Goal: Transaction & Acquisition: Book appointment/travel/reservation

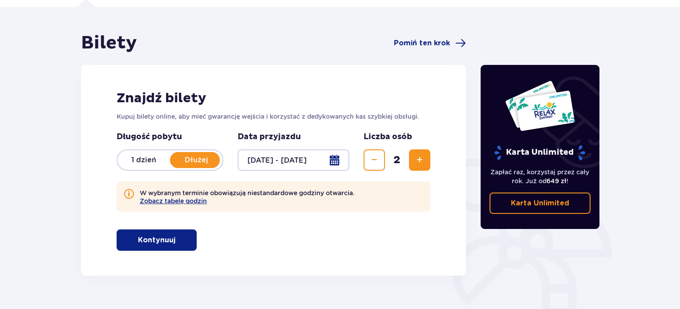
scroll to position [55, 0]
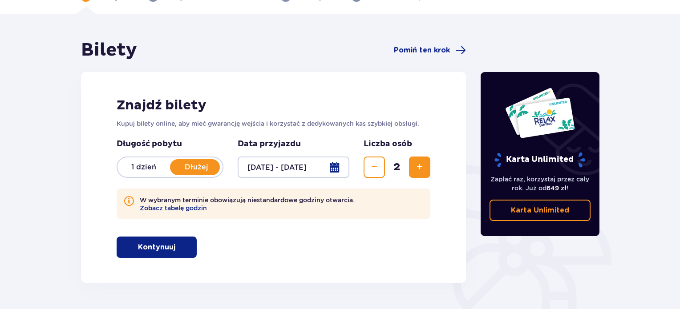
click at [156, 252] on p "Kontynuuj" at bounding box center [156, 248] width 37 height 10
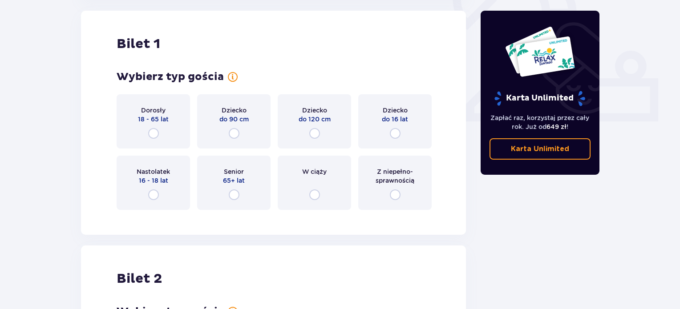
scroll to position [338, 0]
click at [157, 137] on input "radio" at bounding box center [153, 133] width 11 height 11
radio input "true"
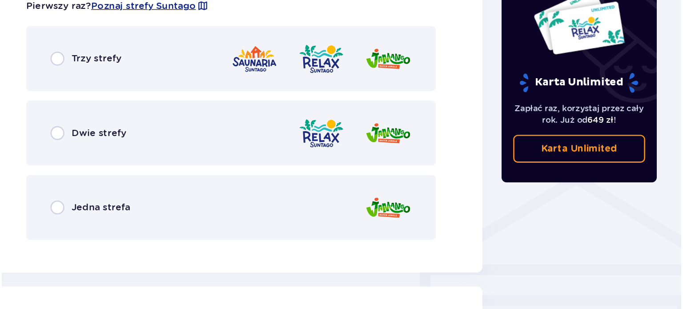
scroll to position [555, 0]
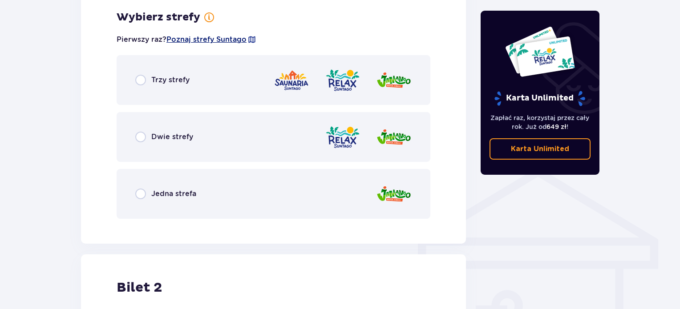
click at [195, 41] on span "Poznaj strefy Suntago" at bounding box center [206, 40] width 80 height 10
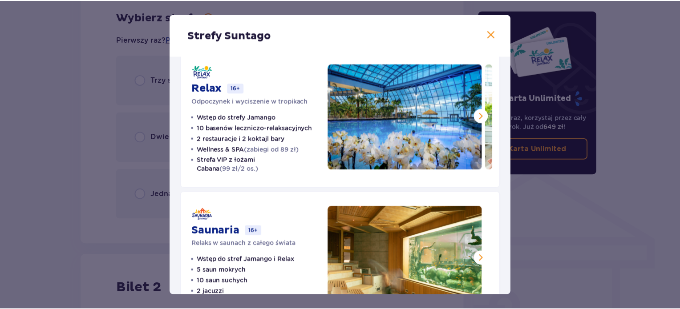
scroll to position [202, 0]
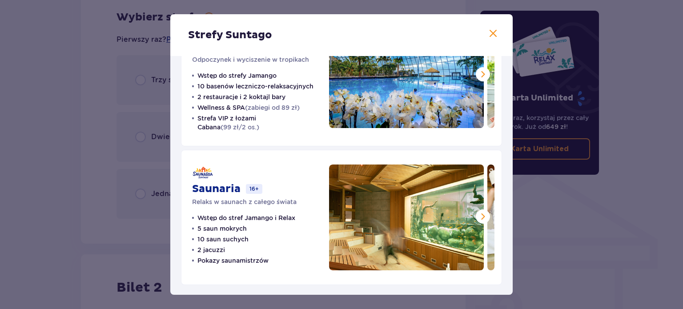
click at [489, 37] on span at bounding box center [493, 33] width 11 height 11
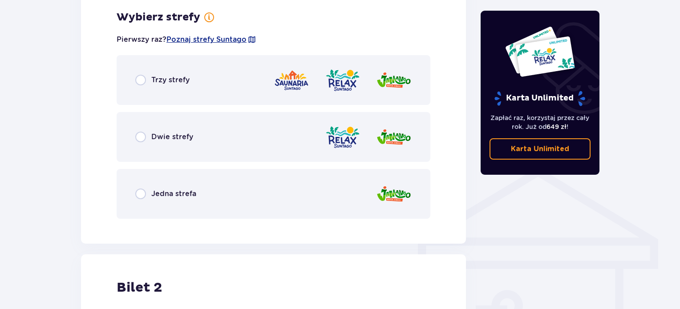
click at [175, 141] on span "Dwie strefy" at bounding box center [172, 137] width 42 height 10
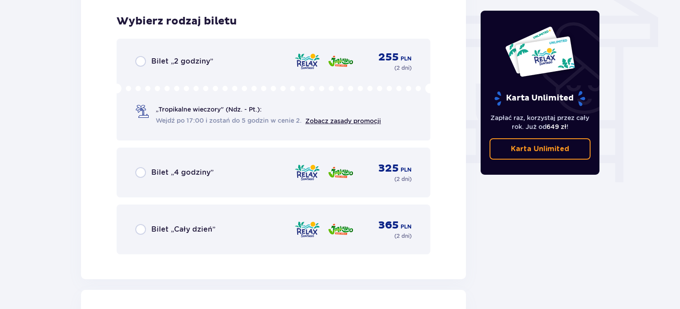
scroll to position [781, 0]
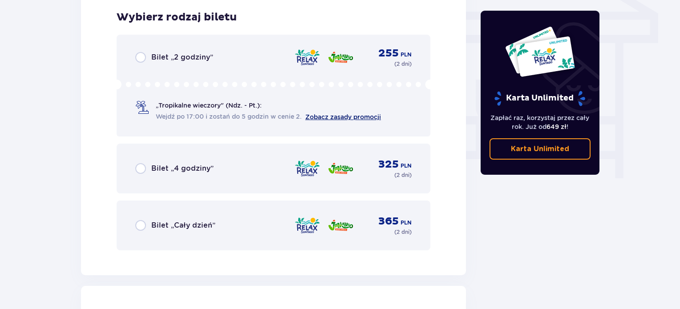
click at [330, 120] on link "Zobacz zasady promocji" at bounding box center [343, 116] width 76 height 7
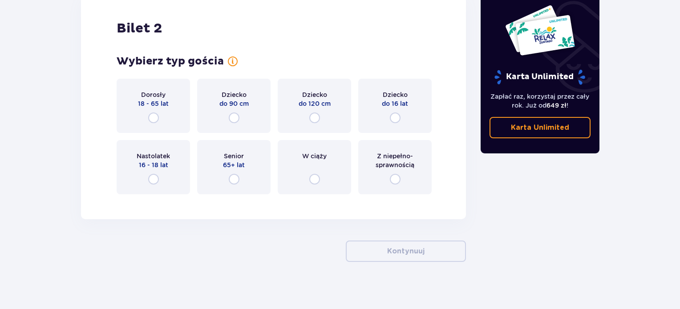
scroll to position [1079, 0]
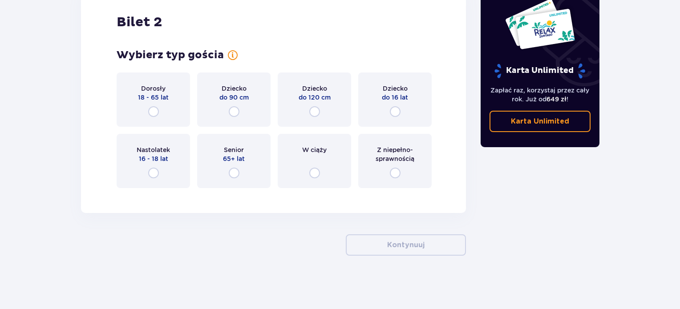
click at [162, 106] on div "Dorosły 18 - 65 lat" at bounding box center [153, 100] width 73 height 54
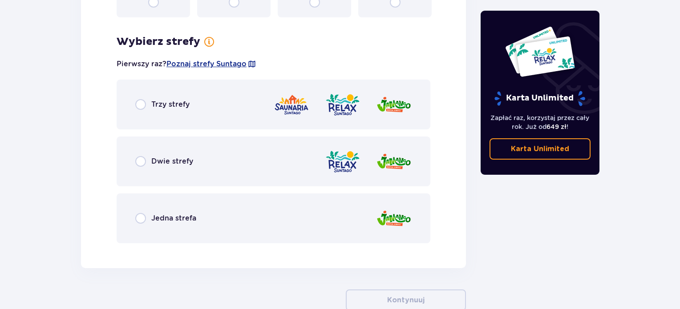
scroll to position [1274, 0]
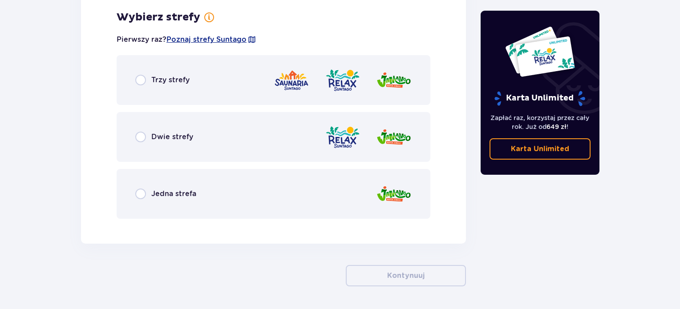
click at [238, 147] on div "Dwie strefy" at bounding box center [274, 137] width 314 height 50
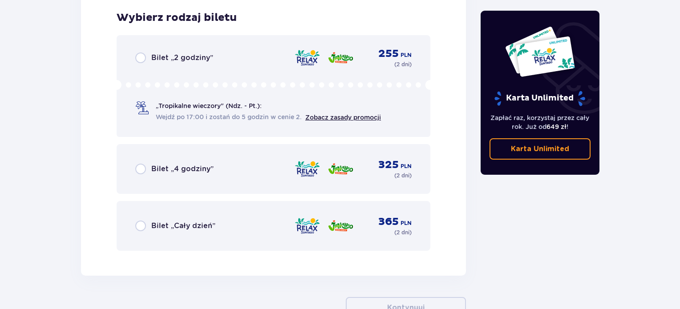
scroll to position [1500, 0]
click at [190, 60] on span "Bilet „2 godziny”" at bounding box center [182, 58] width 62 height 10
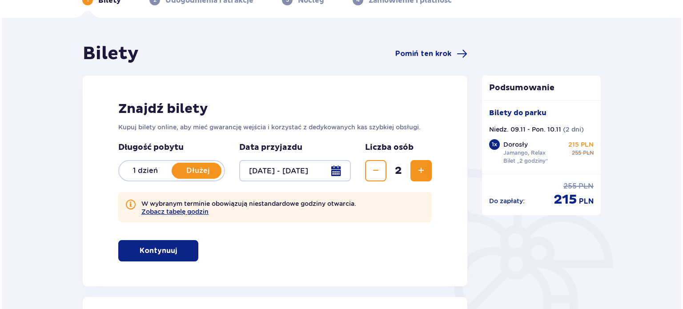
scroll to position [47, 0]
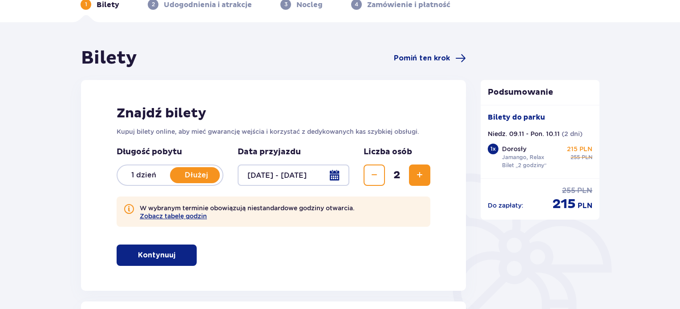
click at [318, 174] on div at bounding box center [294, 175] width 112 height 21
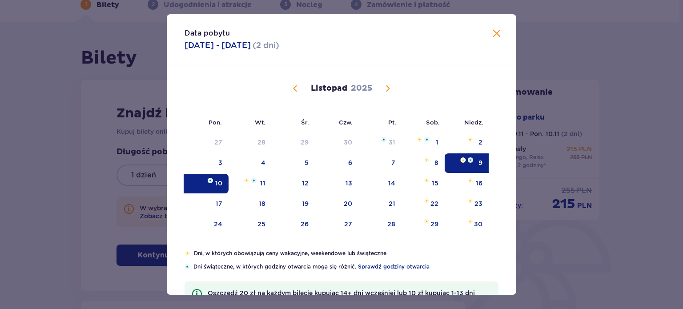
click at [472, 164] on div "9" at bounding box center [467, 164] width 44 height 20
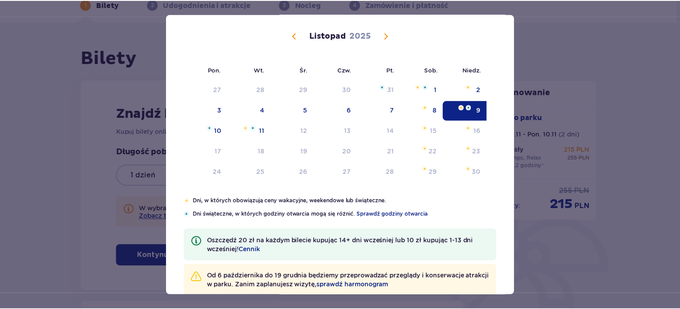
scroll to position [72, 0]
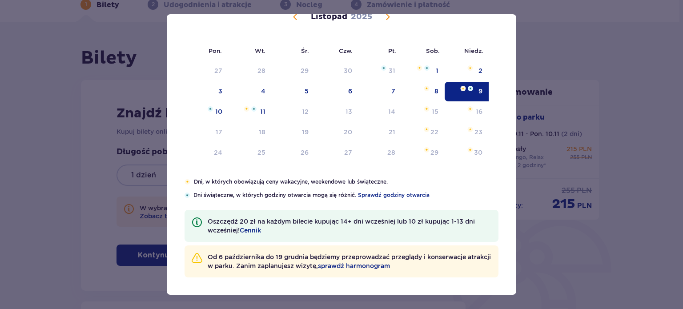
click at [615, 85] on div "Data pobytu 09.11.2025 - 10.11.2025 ( 2 dni ) Pon. Wt. Śr. Czw. Pt. Sob. Niedz.…" at bounding box center [341, 154] width 683 height 309
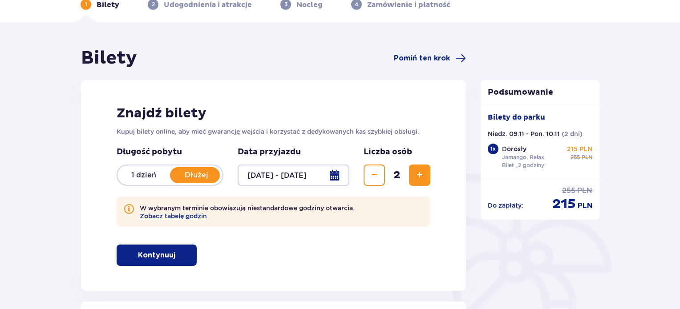
click at [149, 176] on p "1 dzień" at bounding box center [143, 175] width 53 height 10
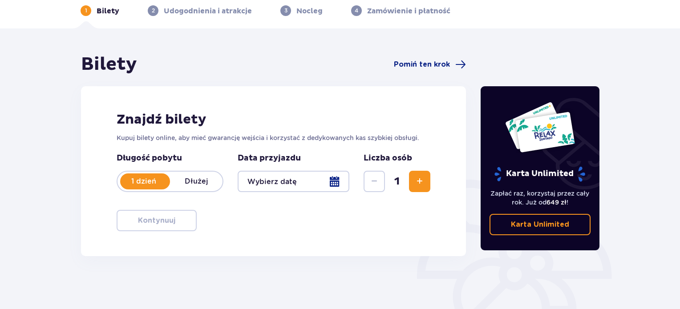
scroll to position [47, 0]
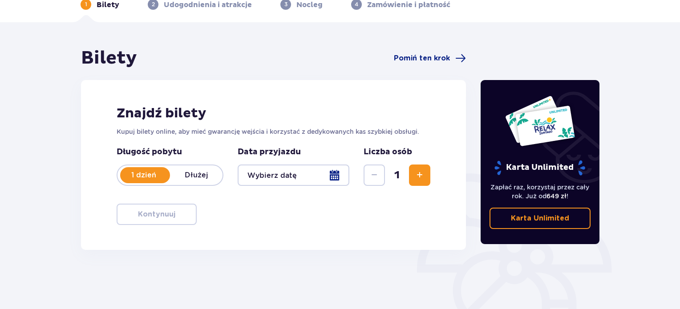
click at [289, 175] on div at bounding box center [294, 175] width 112 height 21
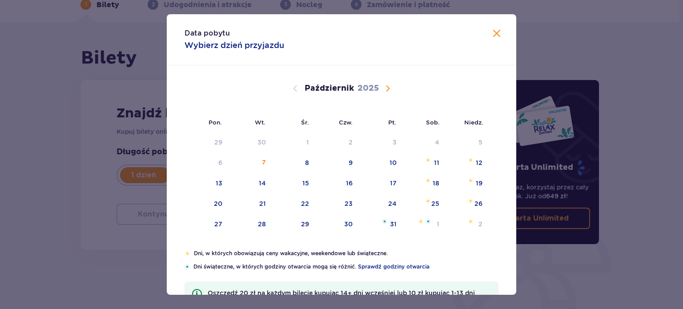
click at [390, 89] on span "Następny miesiąc" at bounding box center [388, 88] width 11 height 11
click at [384, 86] on span "Następny miesiąc" at bounding box center [388, 88] width 11 height 11
click at [294, 89] on span "Poprzedni miesiąc" at bounding box center [295, 88] width 11 height 11
click at [475, 159] on div "9" at bounding box center [467, 164] width 44 height 20
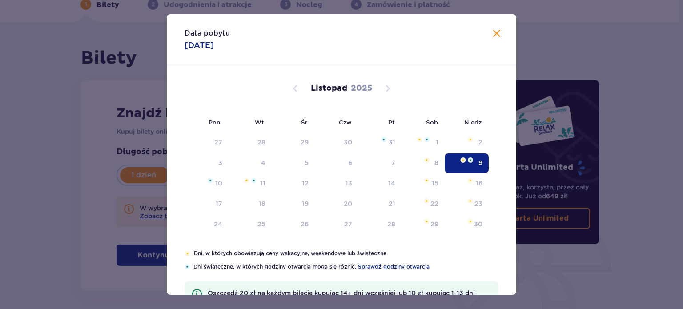
type input "09.11.25"
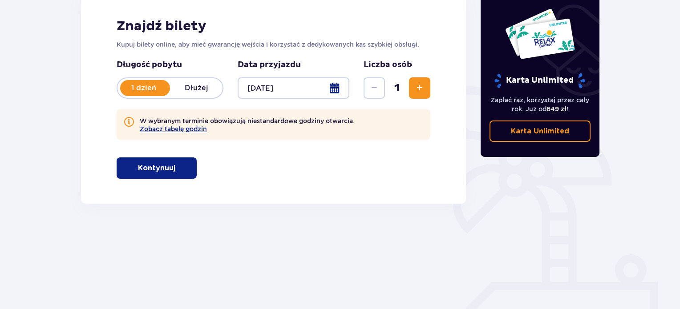
scroll to position [137, 0]
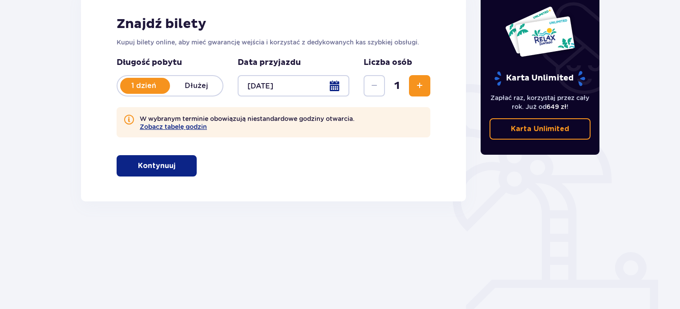
click at [161, 162] on p "Kontynuuj" at bounding box center [156, 166] width 37 height 10
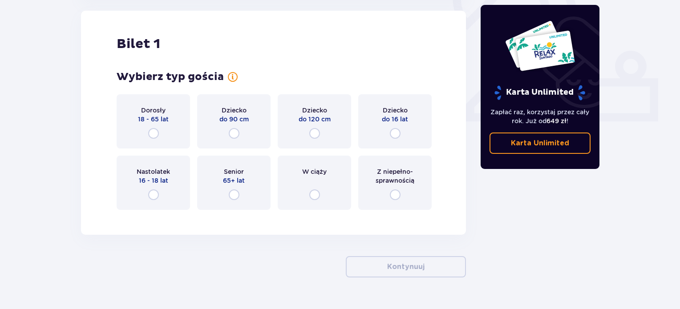
click at [155, 130] on input "radio" at bounding box center [153, 133] width 11 height 11
radio input "true"
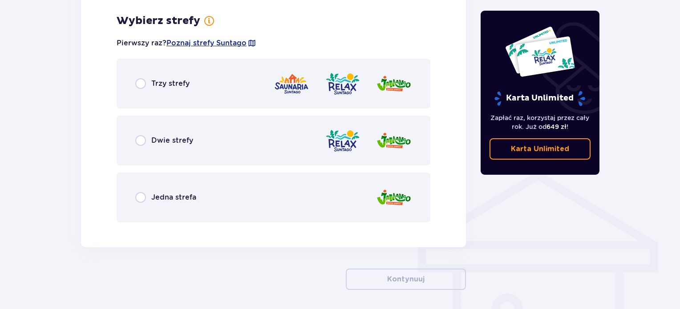
scroll to position [555, 0]
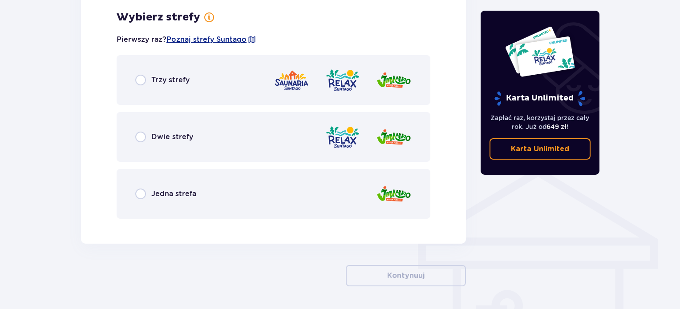
click at [199, 131] on div "Dwie strefy" at bounding box center [274, 137] width 314 height 50
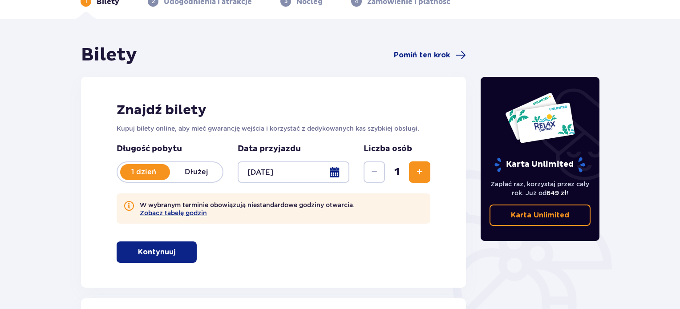
scroll to position [42, 0]
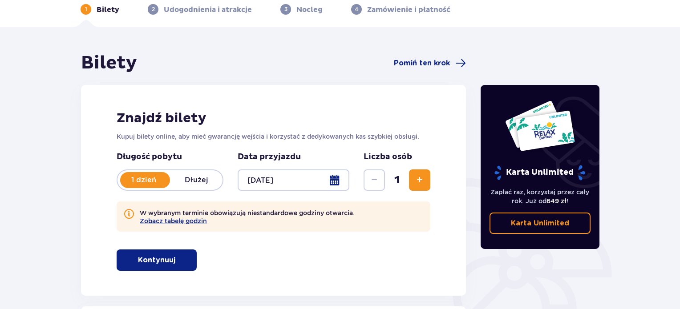
click at [275, 186] on div at bounding box center [294, 180] width 112 height 21
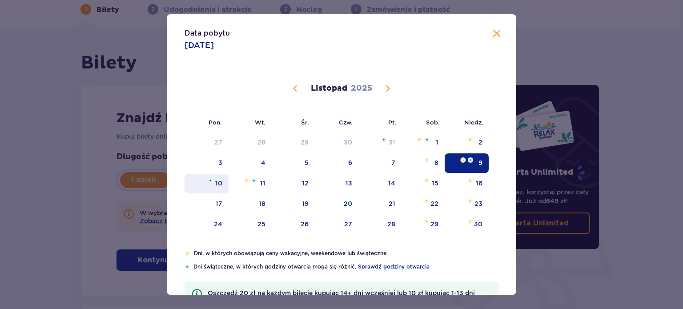
click at [217, 185] on div "10" at bounding box center [218, 183] width 7 height 9
type input "10.11.25"
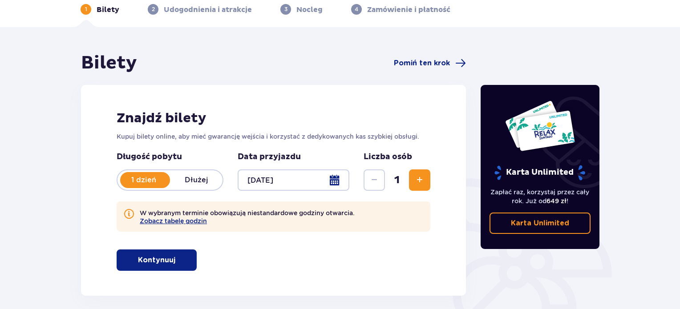
click at [164, 262] on p "Kontynuuj" at bounding box center [156, 260] width 37 height 10
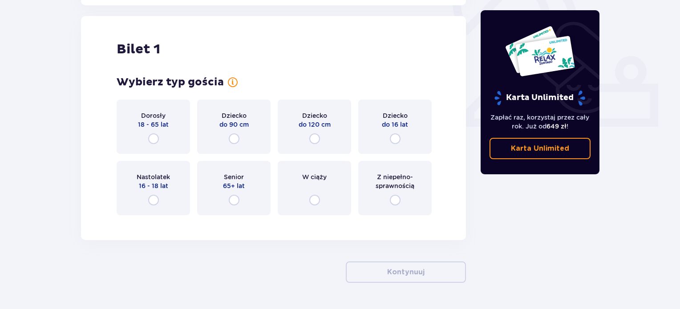
scroll to position [338, 0]
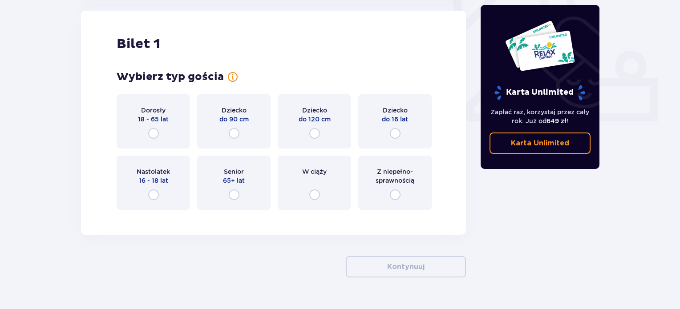
click at [153, 122] on span "18 - 65 lat" at bounding box center [153, 119] width 31 height 9
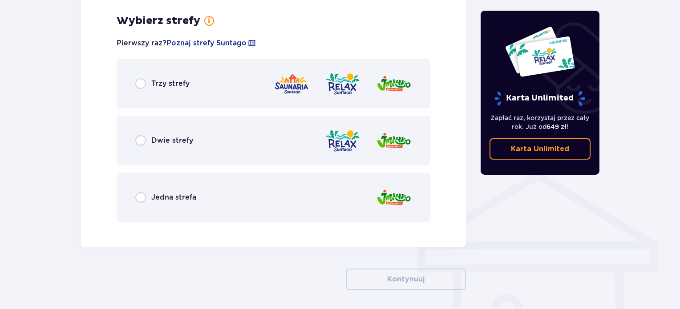
scroll to position [555, 0]
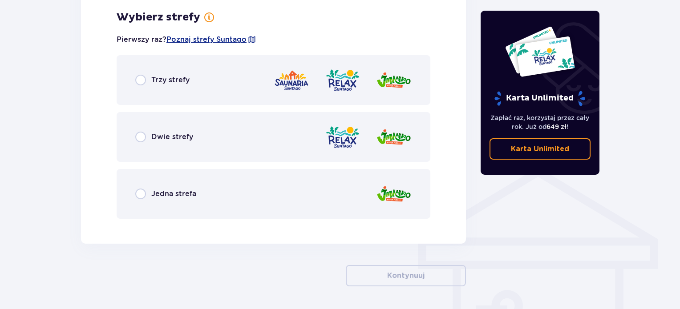
click at [236, 140] on div "Dwie strefy" at bounding box center [274, 137] width 314 height 50
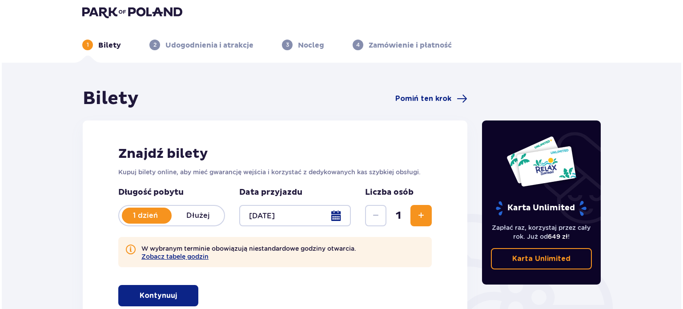
scroll to position [0, 0]
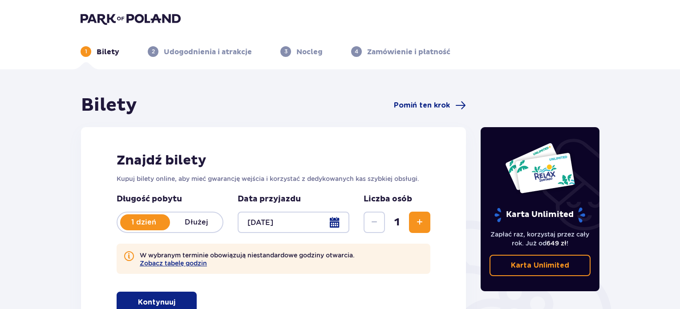
click at [192, 225] on p "Dłużej" at bounding box center [196, 223] width 53 height 10
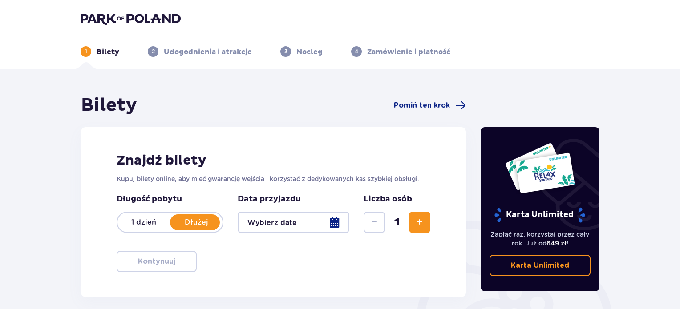
click at [307, 217] on div at bounding box center [294, 222] width 112 height 21
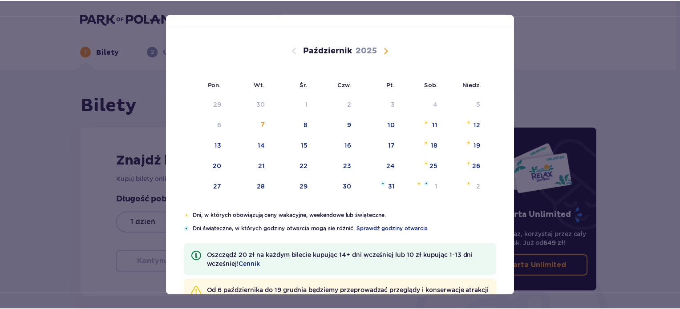
scroll to position [40, 0]
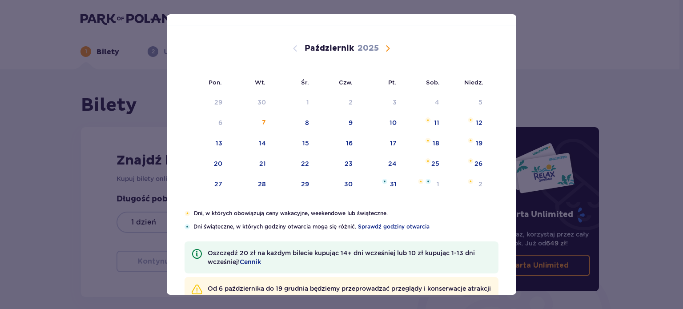
click at [391, 44] on span "Następny miesiąc" at bounding box center [388, 48] width 11 height 11
click at [468, 124] on div "9" at bounding box center [467, 123] width 44 height 20
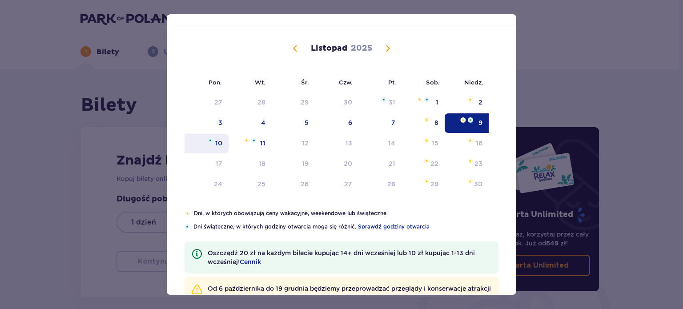
click at [207, 146] on div "10" at bounding box center [207, 144] width 44 height 20
type input "09.11.25 - 10.11.25"
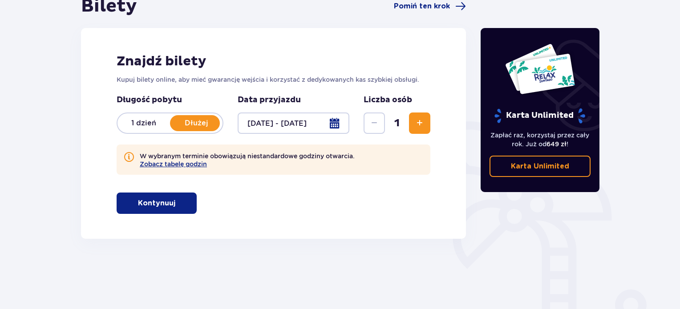
scroll to position [103, 0]
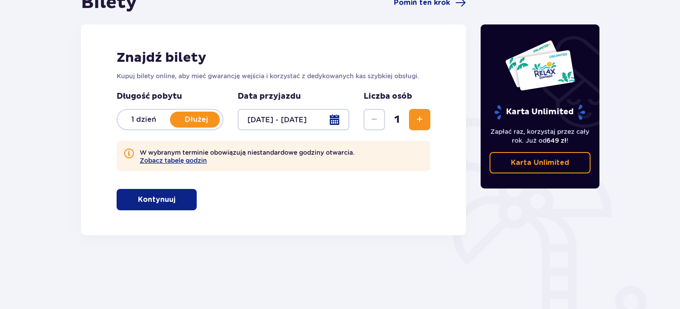
click at [425, 125] on button "Zwiększ" at bounding box center [419, 119] width 21 height 21
click at [138, 202] on p "Kontynuuj" at bounding box center [156, 200] width 37 height 10
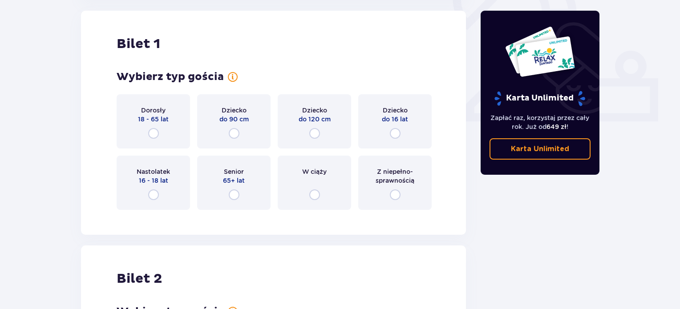
click at [166, 115] on span "18 - 65 lat" at bounding box center [153, 119] width 31 height 9
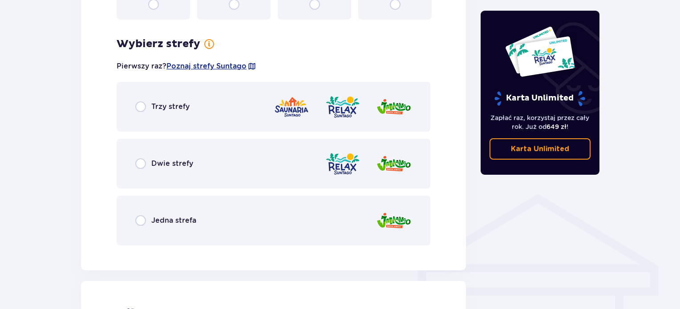
scroll to position [555, 0]
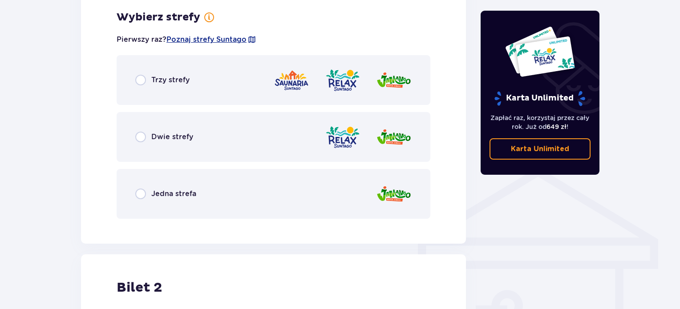
click at [177, 140] on span "Dwie strefy" at bounding box center [172, 137] width 42 height 10
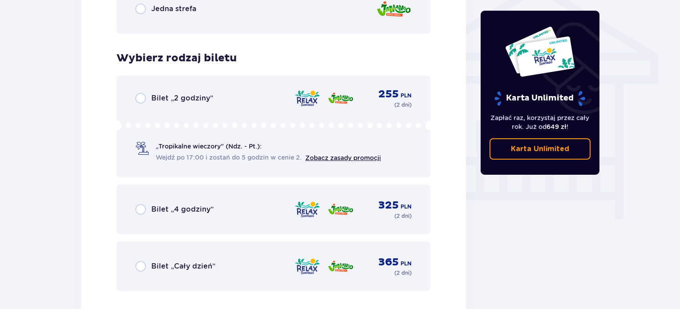
scroll to position [781, 0]
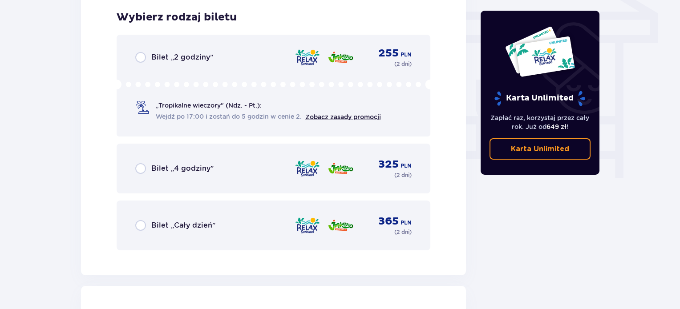
click at [185, 58] on span "Bilet „2 godziny”" at bounding box center [182, 58] width 62 height 10
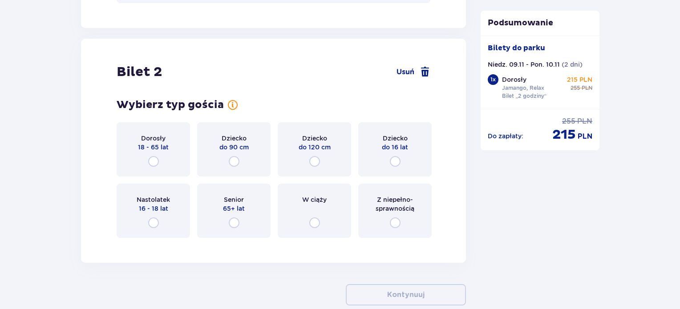
scroll to position [1057, 0]
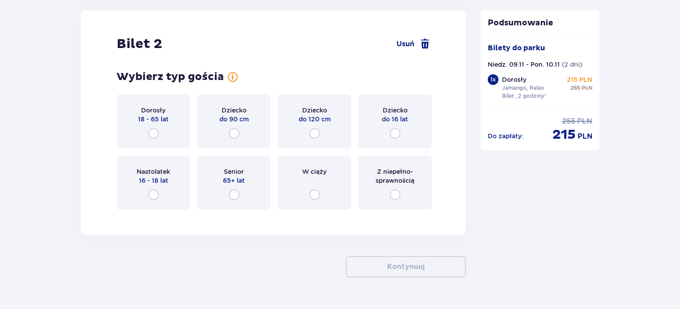
click at [151, 122] on span "18 - 65 lat" at bounding box center [153, 119] width 31 height 9
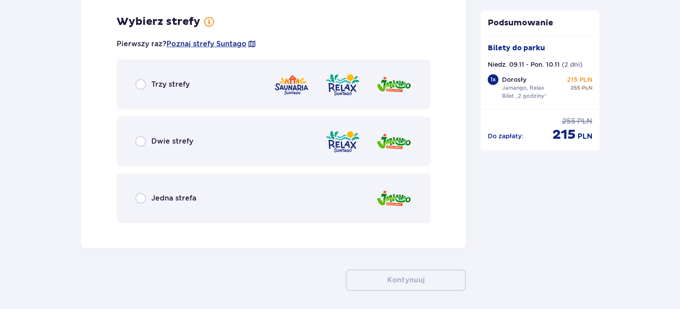
scroll to position [1274, 0]
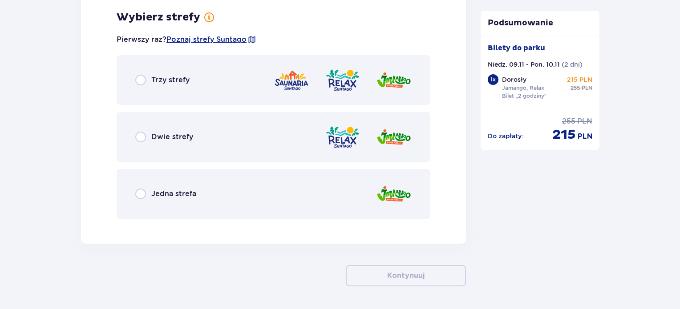
click at [180, 132] on span "Dwie strefy" at bounding box center [172, 137] width 42 height 10
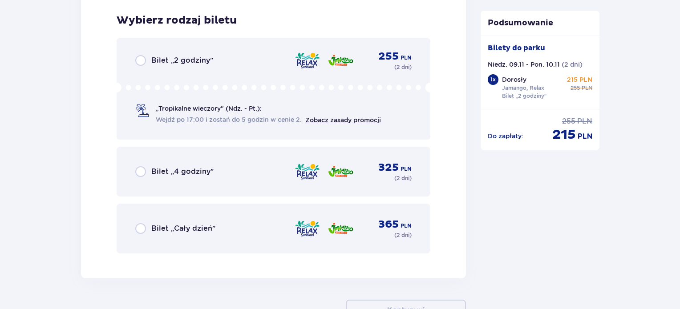
scroll to position [1500, 0]
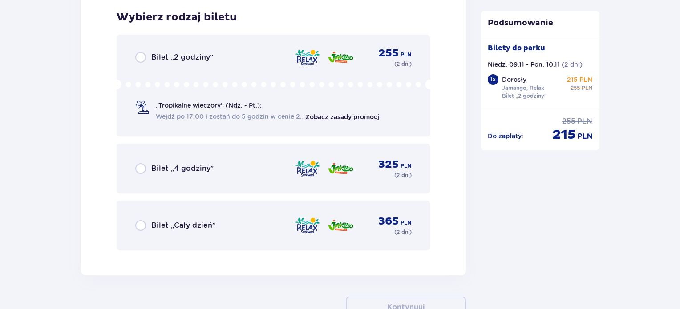
click at [184, 51] on div "Bilet „2 godziny” 255 PLN ( 2 dni )" at bounding box center [273, 57] width 276 height 12
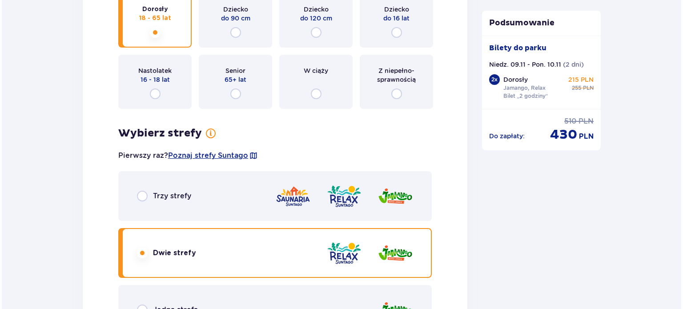
scroll to position [1162, 0]
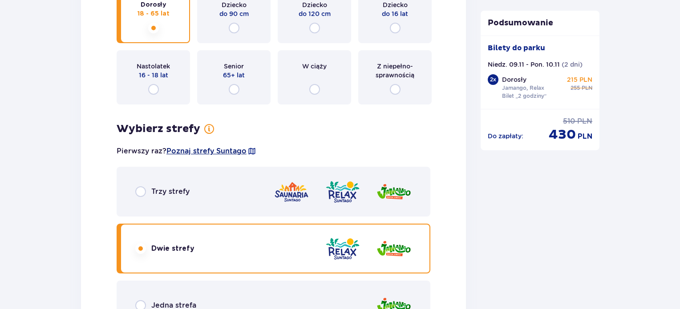
click at [226, 152] on span "Poznaj strefy Suntago" at bounding box center [206, 151] width 80 height 10
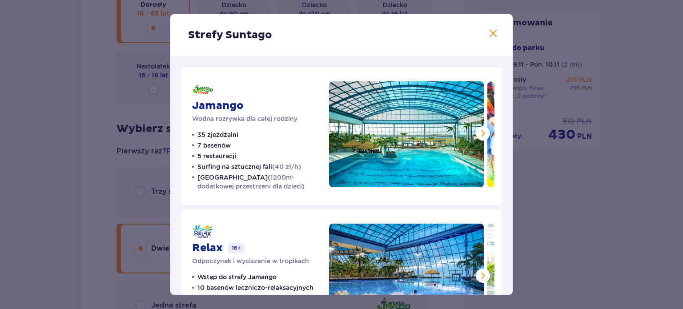
drag, startPoint x: 509, startPoint y: 71, endPoint x: 505, endPoint y: 92, distance: 21.3
click at [505, 92] on div "Jamango Wodna rozrywka dla całej rodziny 35 zjeżdżalni 7 basenów 5 restauracji …" at bounding box center [341, 276] width 343 height 441
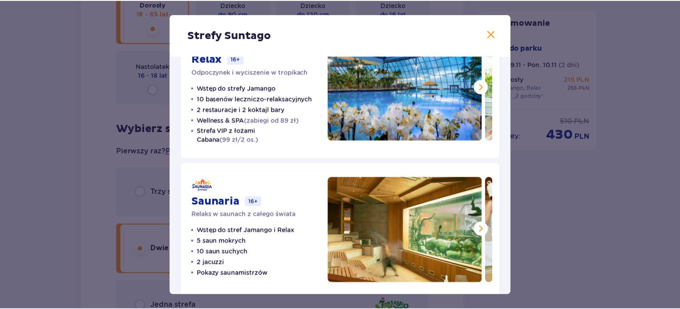
scroll to position [202, 0]
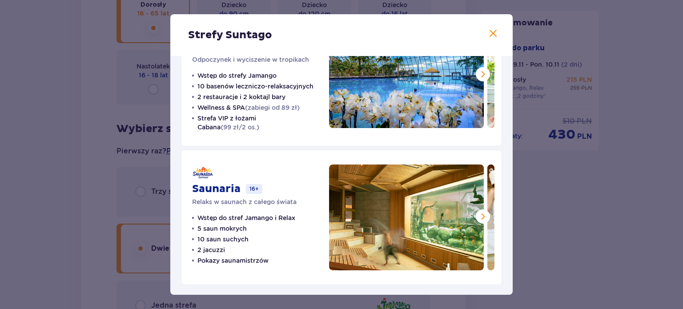
click at [489, 36] on span at bounding box center [493, 33] width 11 height 11
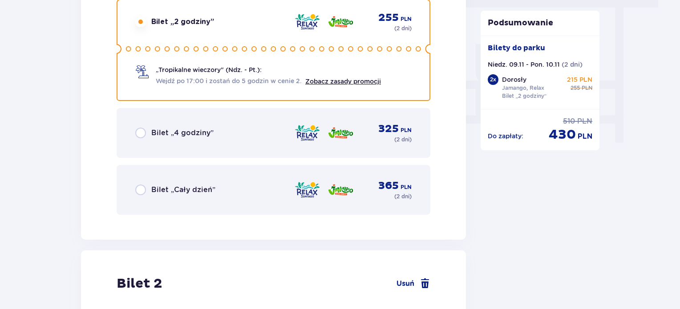
scroll to position [792, 0]
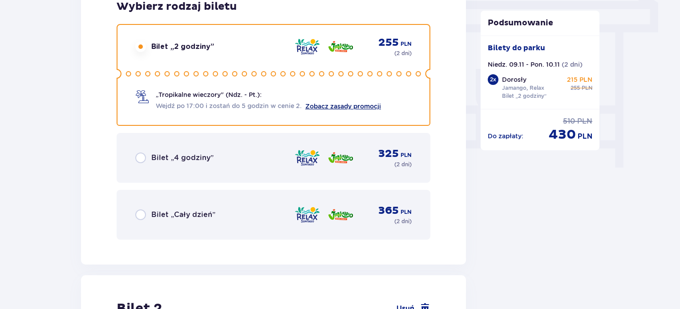
click at [357, 105] on link "Zobacz zasady promocji" at bounding box center [343, 106] width 76 height 7
click at [593, 124] on div "Do zapłaty : cena regularna 510 PLN cena po obniżce 430 PLN" at bounding box center [540, 126] width 119 height 34
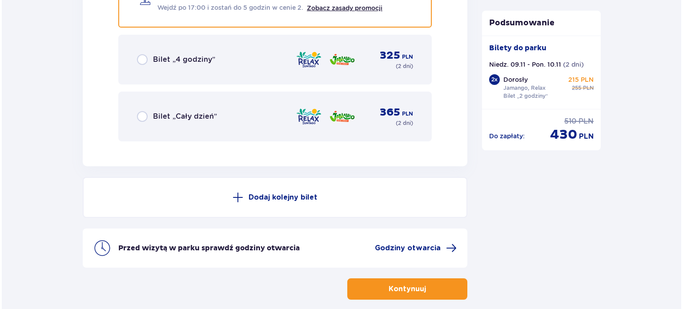
scroll to position [1652, 0]
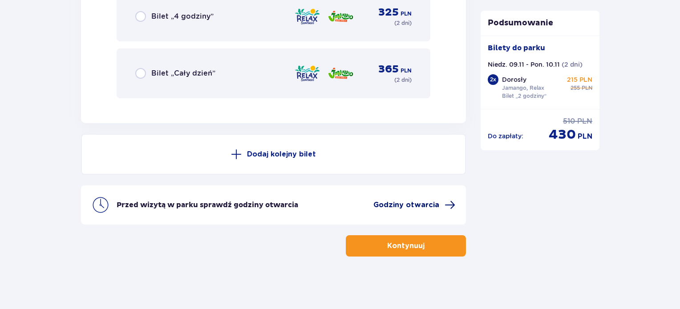
click at [428, 200] on span "Godziny otwarcia" at bounding box center [406, 205] width 66 height 10
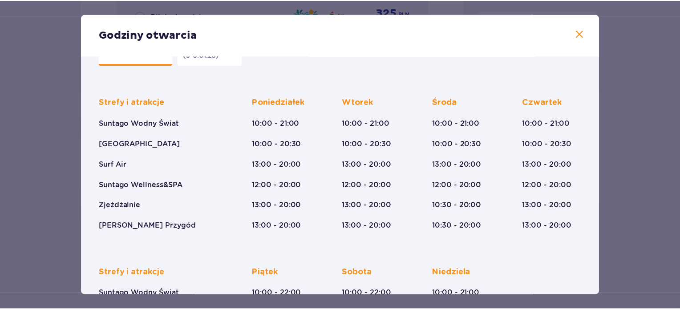
scroll to position [37, 0]
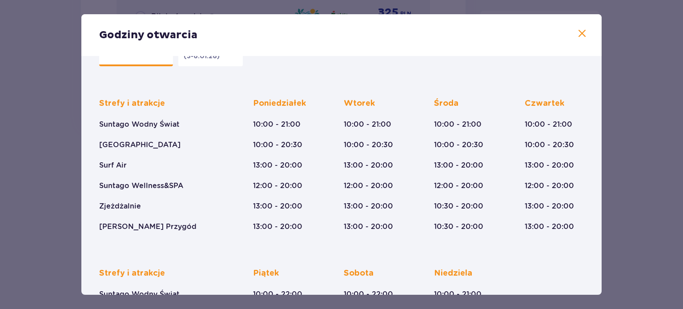
click at [580, 33] on span at bounding box center [582, 33] width 11 height 11
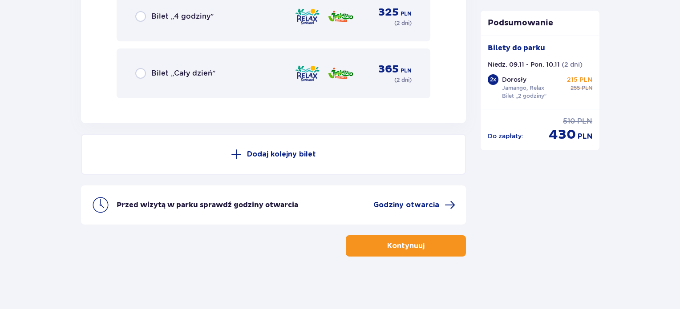
click at [438, 247] on button "Kontynuuj" at bounding box center [406, 245] width 120 height 21
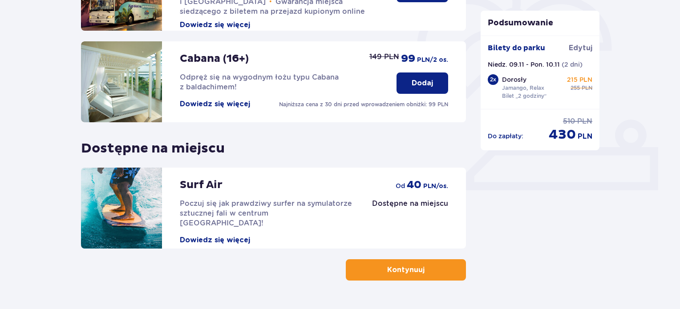
scroll to position [294, 0]
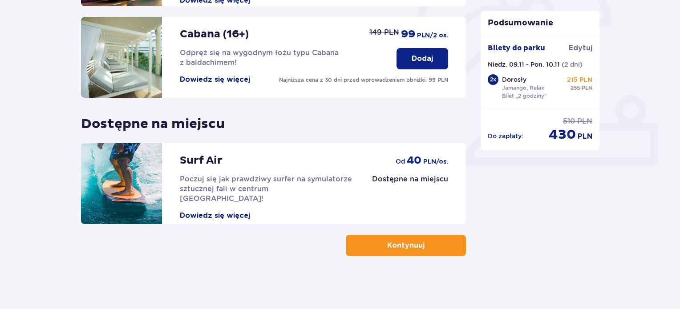
click at [422, 246] on span "button" at bounding box center [426, 245] width 11 height 11
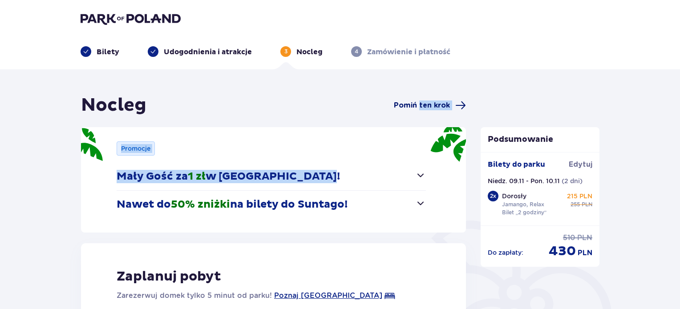
drag, startPoint x: 363, startPoint y: 149, endPoint x: 419, endPoint y: 102, distance: 73.0
click at [419, 102] on div "Nocleg Pomiń ten krok Promocje Mały Gość za 1 zł w Suntago Village! Noc za złot…" at bounding box center [273, 281] width 385 height 375
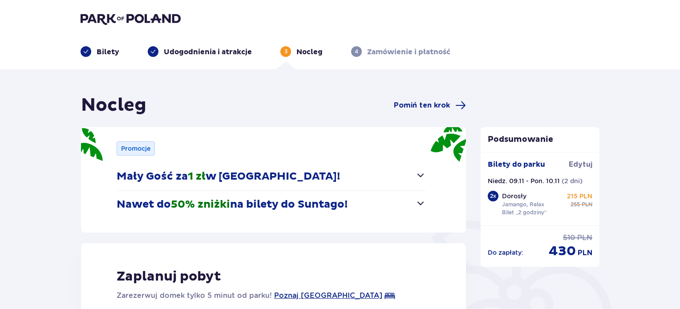
click at [552, 89] on div "Nocleg Pomiń ten krok Promocje Mały Gość za 1 zł w Suntago Village! Noc za złot…" at bounding box center [340, 295] width 680 height 453
click at [423, 206] on span "button" at bounding box center [420, 203] width 11 height 11
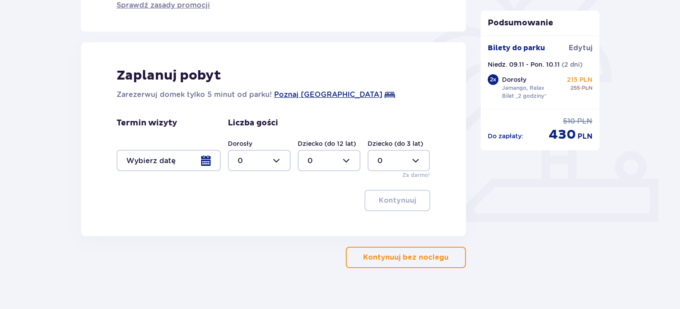
scroll to position [250, 0]
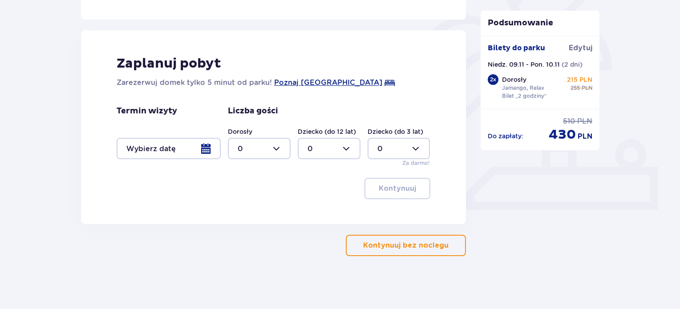
click at [210, 153] on div at bounding box center [169, 148] width 104 height 21
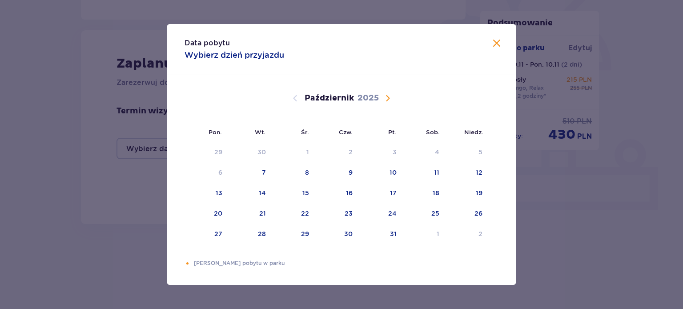
click at [388, 97] on span "Następny miesiąc" at bounding box center [388, 98] width 11 height 11
click at [464, 174] on div "9" at bounding box center [467, 173] width 44 height 20
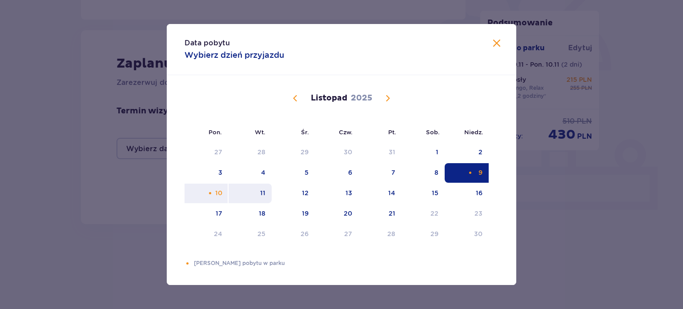
click at [253, 197] on div "11" at bounding box center [250, 194] width 43 height 20
type input "09.11.25 - 11.11.25"
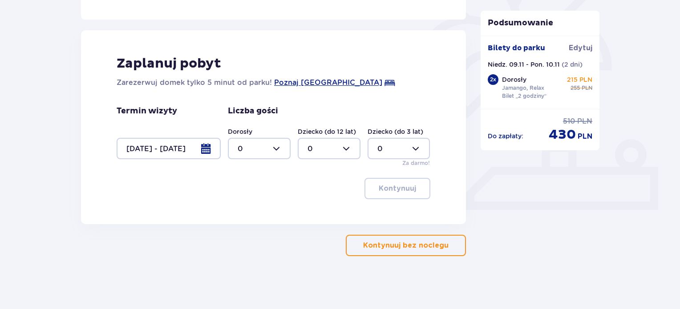
click at [267, 153] on div at bounding box center [259, 148] width 63 height 21
click at [260, 212] on div "2" at bounding box center [259, 213] width 43 height 10
type input "2"
click at [404, 189] on p "Kontynuuj" at bounding box center [397, 189] width 37 height 10
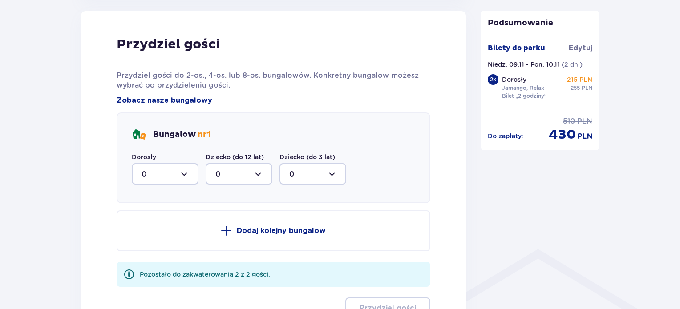
scroll to position [473, 0]
click at [181, 178] on div at bounding box center [165, 173] width 67 height 21
click at [148, 243] on span "2" at bounding box center [165, 238] width 65 height 19
type input "2"
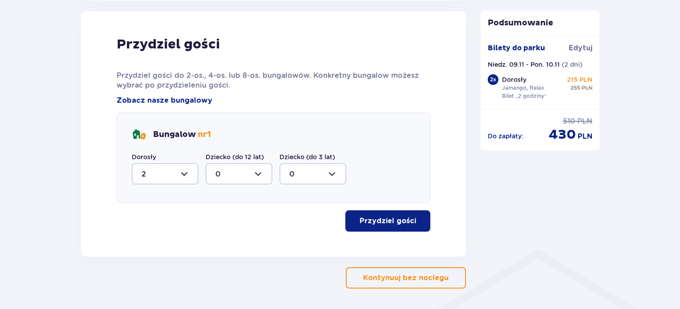
click at [403, 215] on button "Przydziel gości" at bounding box center [387, 220] width 85 height 21
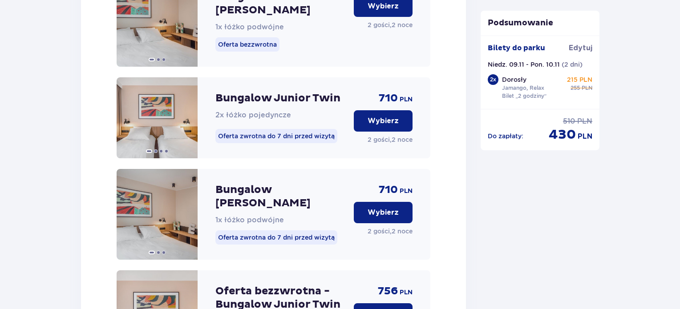
scroll to position [1010, 0]
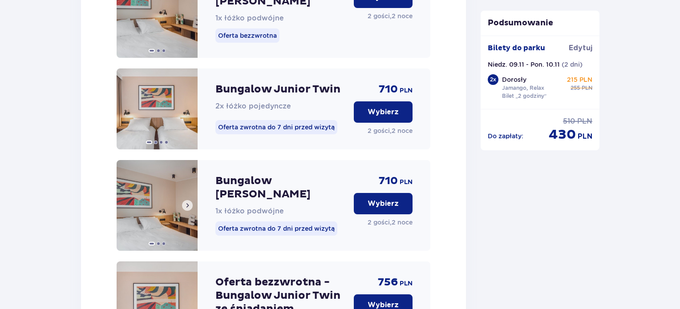
click at [177, 191] on img at bounding box center [157, 205] width 81 height 91
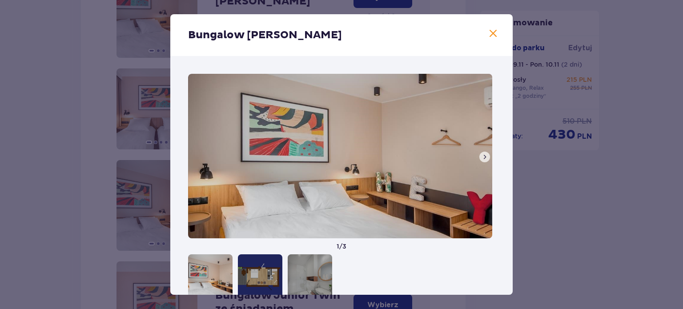
click at [483, 157] on span at bounding box center [484, 157] width 7 height 7
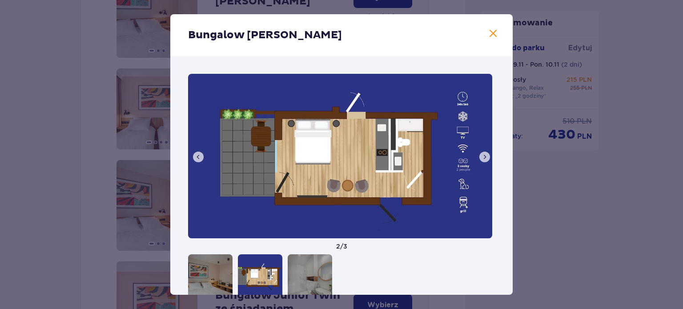
click at [483, 157] on span at bounding box center [484, 157] width 7 height 7
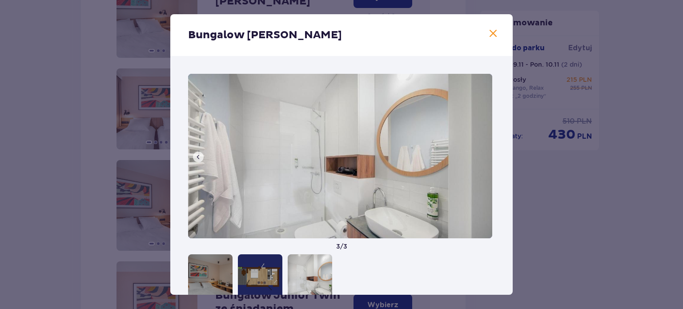
click at [494, 35] on span at bounding box center [493, 33] width 11 height 11
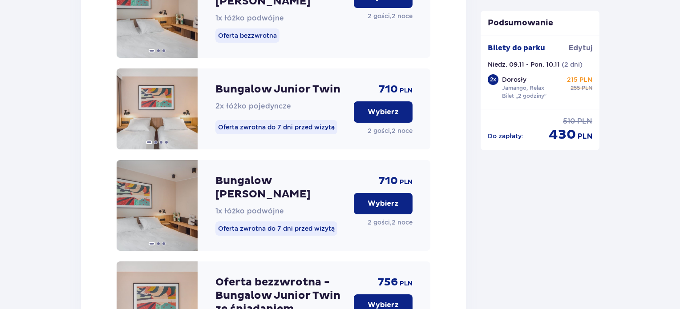
click at [391, 199] on p "Wybierz" at bounding box center [383, 204] width 31 height 10
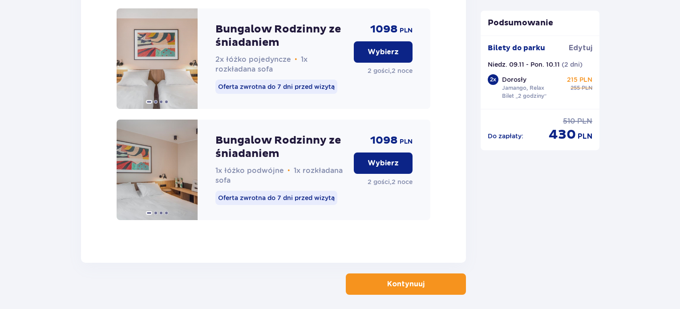
scroll to position [2390, 0]
click at [411, 279] on p "Kontynuuj" at bounding box center [405, 284] width 37 height 10
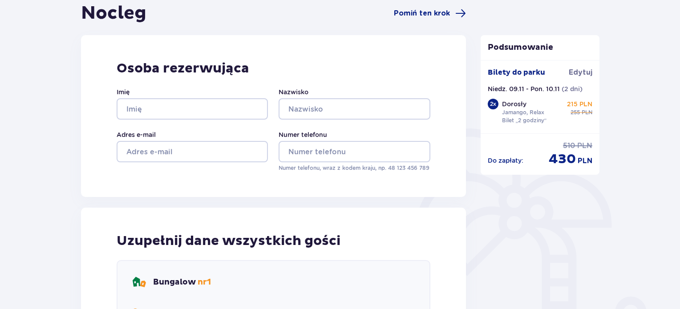
scroll to position [35, 0]
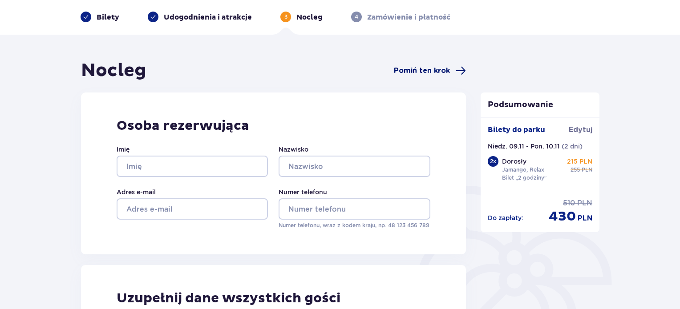
click at [431, 71] on span "Pomiń ten krok" at bounding box center [422, 71] width 56 height 10
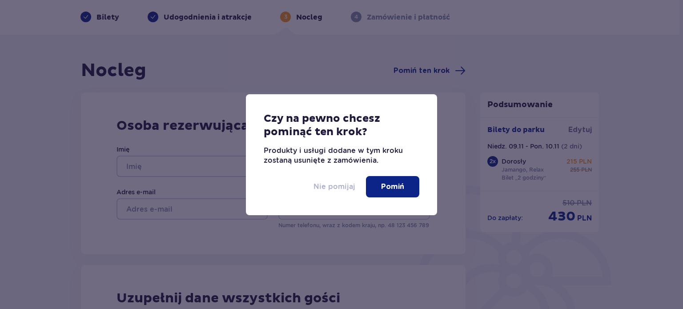
click at [339, 185] on p "Nie pomijaj" at bounding box center [335, 187] width 42 height 10
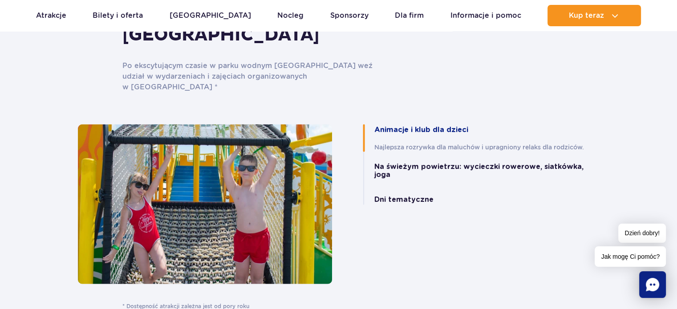
scroll to position [1904, 0]
click at [415, 163] on button "Na świeżym powietrzu: wycieczki rowerowe, siatkówka, joga" at bounding box center [486, 171] width 225 height 16
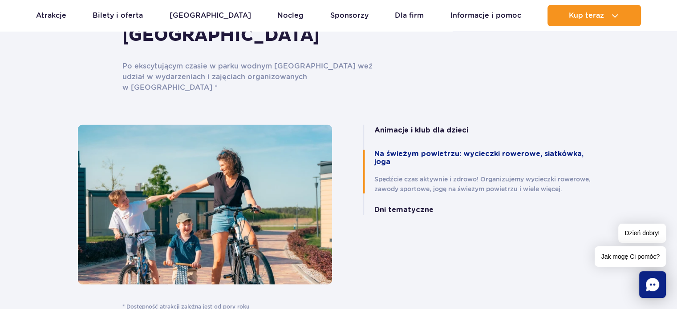
click at [406, 206] on button "Dni tematyczne" at bounding box center [403, 210] width 59 height 8
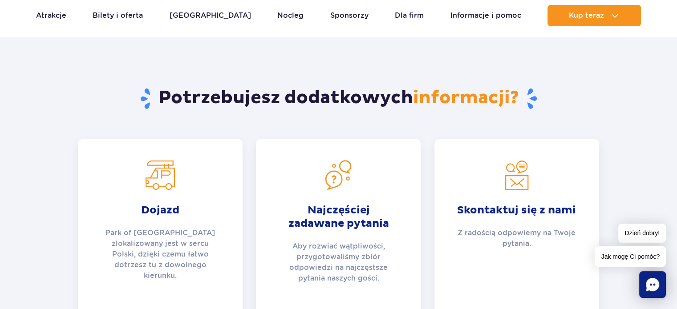
scroll to position [3168, 0]
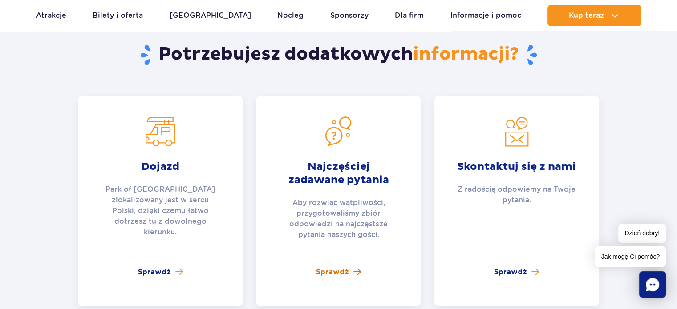
click at [339, 267] on span "Sprawdź" at bounding box center [332, 272] width 33 height 11
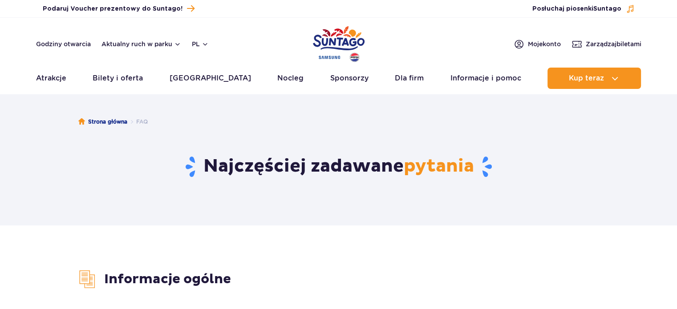
click at [379, 172] on h1 "Najczęściej zadawane pytania" at bounding box center [338, 166] width 521 height 23
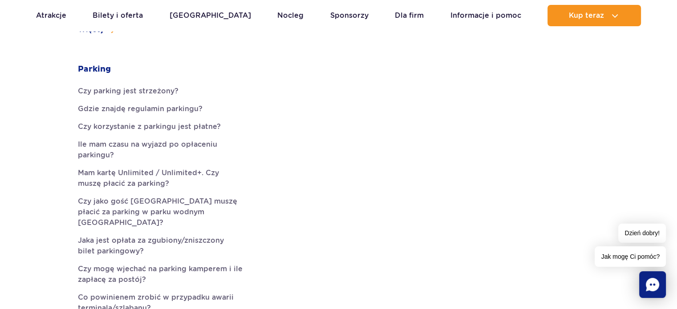
scroll to position [534, 0]
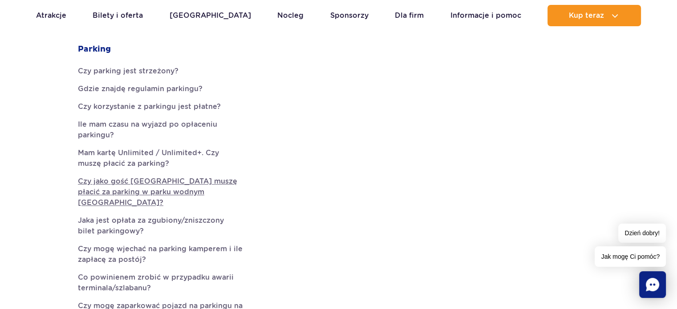
click at [206, 176] on link "Czy jako gość Suntago Village muszę płacić za parking w parku wodnym Suntago?" at bounding box center [160, 192] width 165 height 32
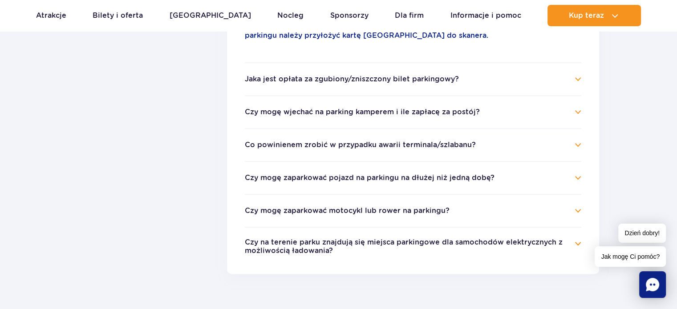
scroll to position [452, 0]
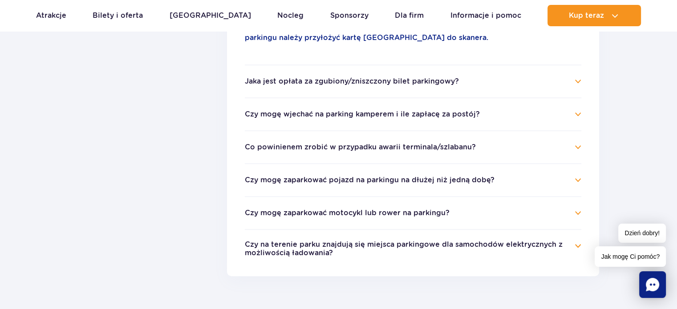
click at [359, 110] on button "Czy mogę wjechać na parking kamperem i ile zapłacę za postój?" at bounding box center [362, 114] width 235 height 8
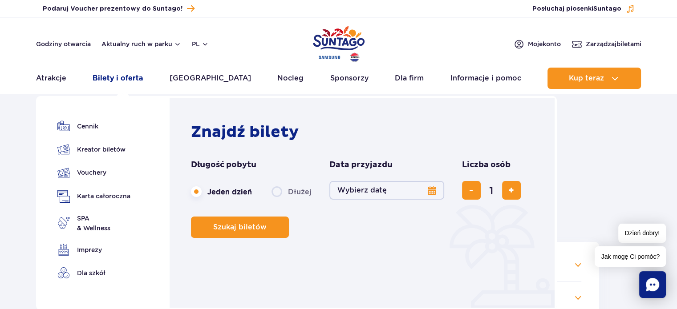
click at [117, 76] on link "Bilety i oferta" at bounding box center [118, 78] width 50 height 21
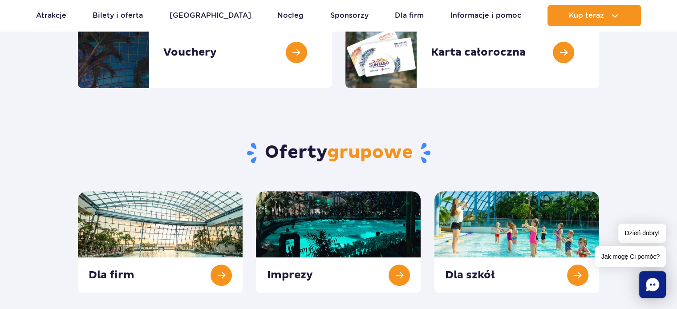
scroll to position [356, 0]
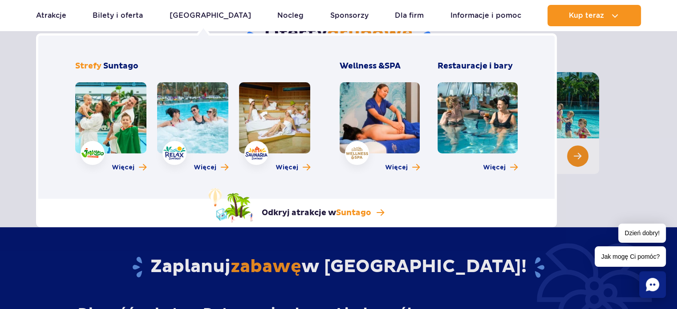
click at [206, 111] on link at bounding box center [192, 117] width 71 height 71
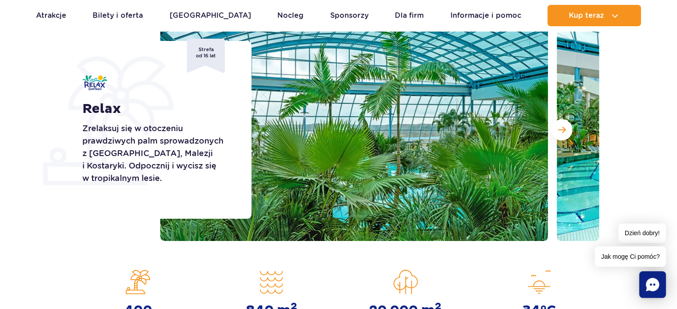
scroll to position [125, 0]
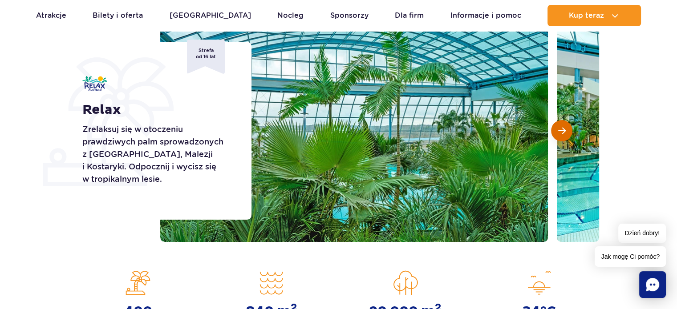
click at [558, 127] on span "Następny slajd" at bounding box center [562, 131] width 8 height 8
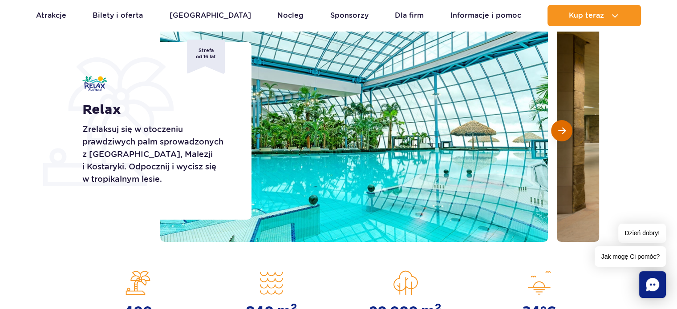
click at [559, 129] on span "Następny slajd" at bounding box center [562, 131] width 8 height 8
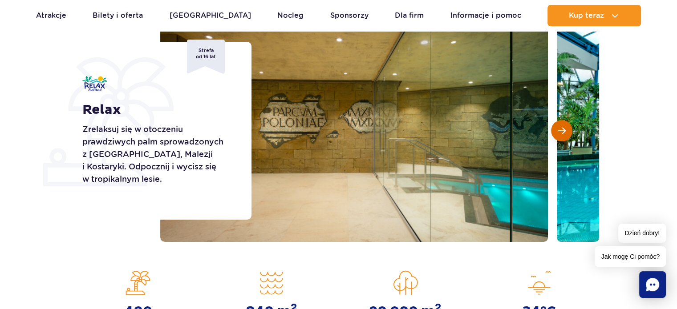
click at [559, 129] on span "Następny slajd" at bounding box center [562, 131] width 8 height 8
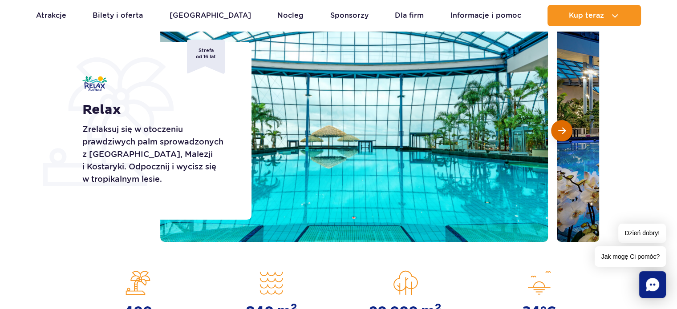
click at [556, 123] on button "Następny slajd" at bounding box center [561, 130] width 21 height 21
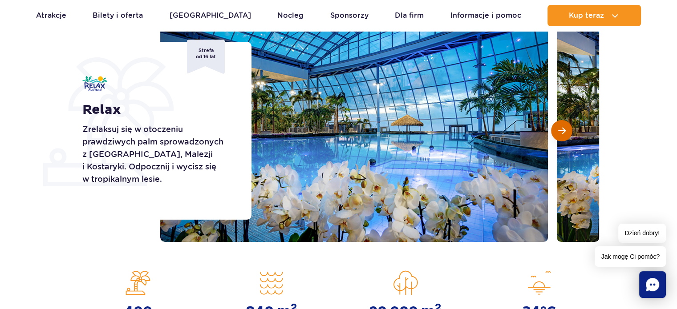
click at [556, 123] on button "Następny slajd" at bounding box center [561, 130] width 21 height 21
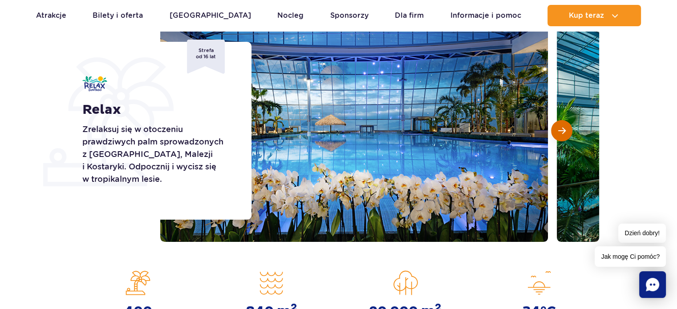
click at [556, 123] on button "Następny slajd" at bounding box center [561, 130] width 21 height 21
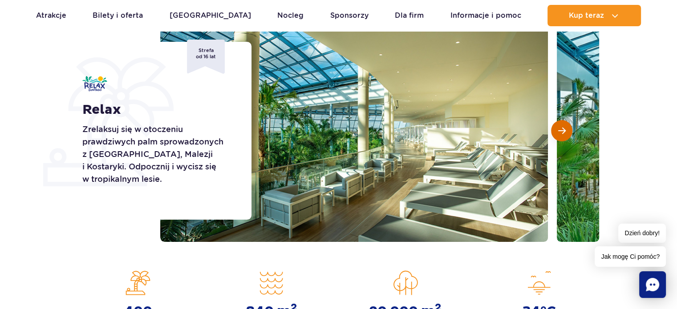
click at [556, 123] on button "Następny slajd" at bounding box center [561, 130] width 21 height 21
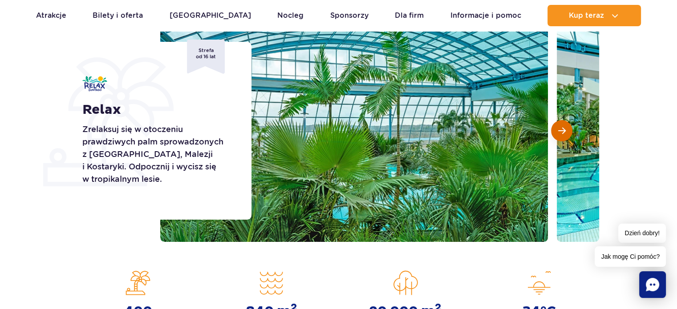
click at [556, 123] on button "Następny slajd" at bounding box center [561, 130] width 21 height 21
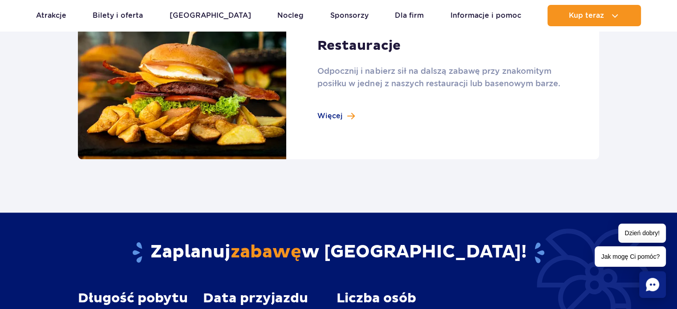
scroll to position [1032, 0]
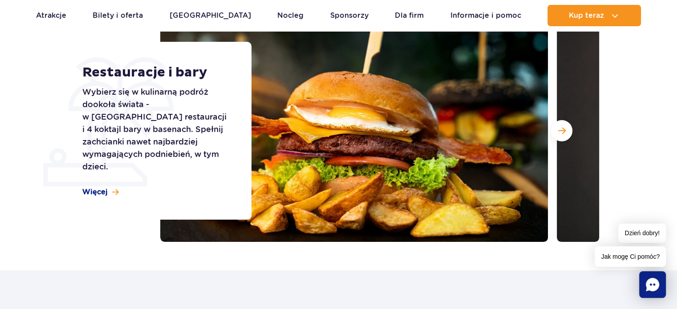
scroll to position [142, 0]
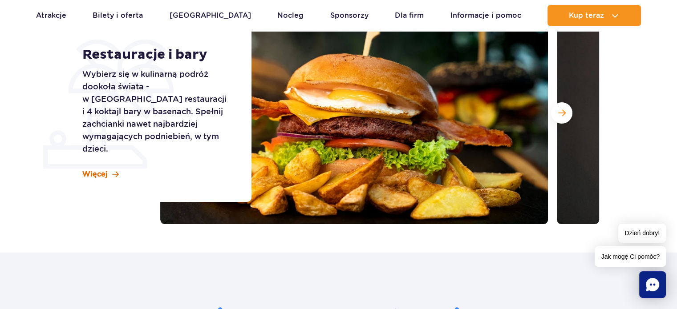
click at [104, 170] on span "Więcej" at bounding box center [94, 175] width 25 height 10
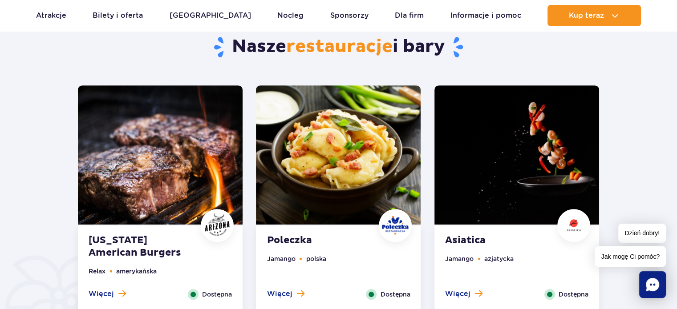
scroll to position [484, 0]
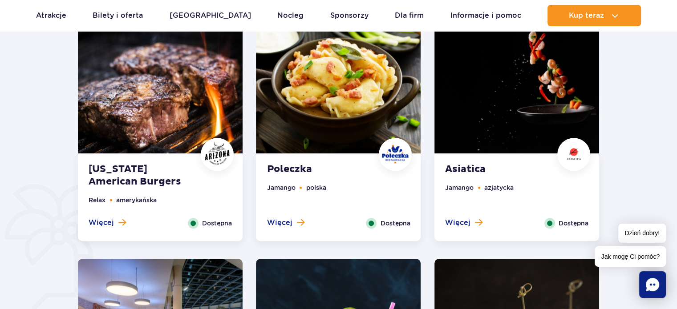
drag, startPoint x: 104, startPoint y: 166, endPoint x: 96, endPoint y: 174, distance: 11.6
click at [96, 174] on strong "[US_STATE] American Burgers" at bounding box center [143, 175] width 108 height 25
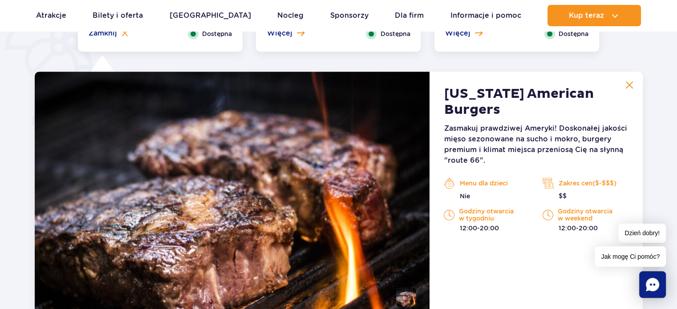
scroll to position [692, 0]
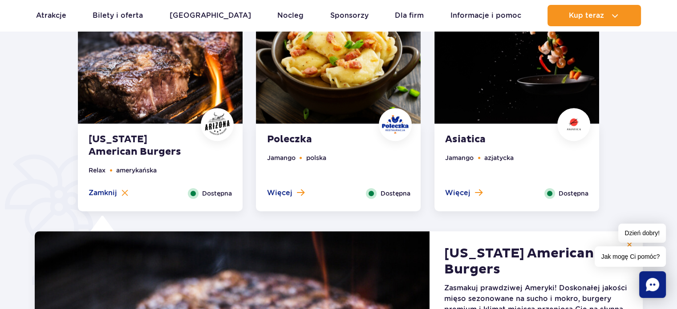
click at [328, 135] on strong "Poleczka" at bounding box center [321, 139] width 108 height 12
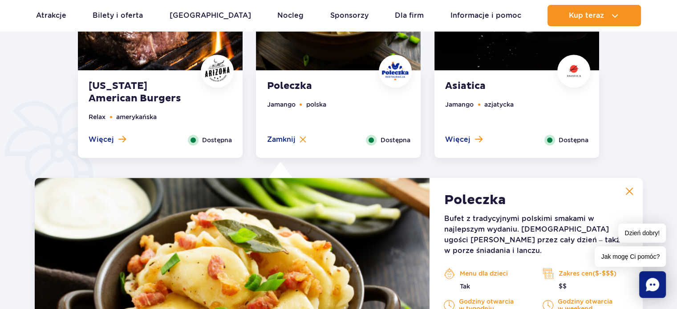
click at [474, 81] on strong "Asiatica" at bounding box center [499, 86] width 108 height 12
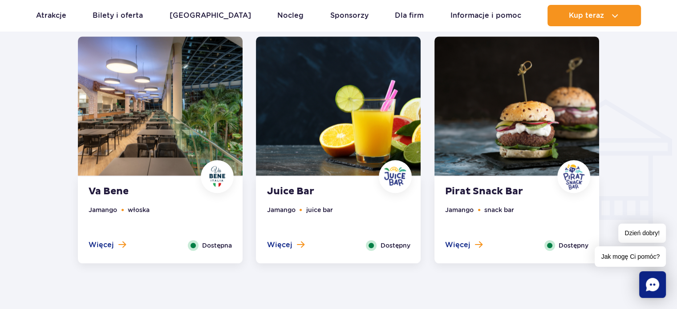
scroll to position [977, 0]
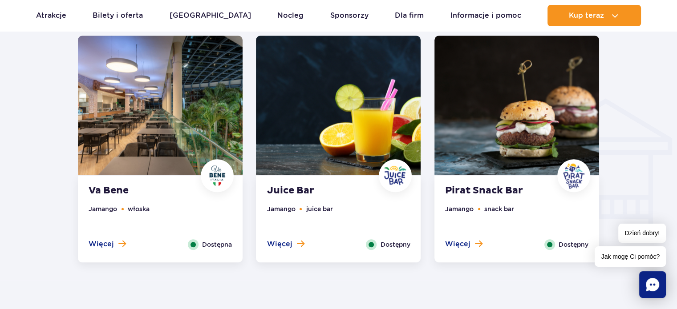
click at [184, 180] on div "Va Bene Jamango włoska Więcej Zamknij Dostępna" at bounding box center [160, 219] width 165 height 87
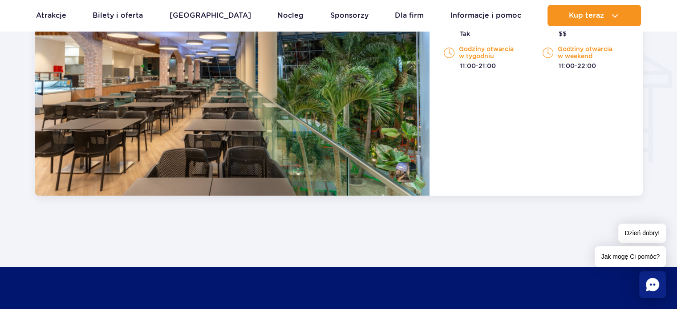
scroll to position [1168, 0]
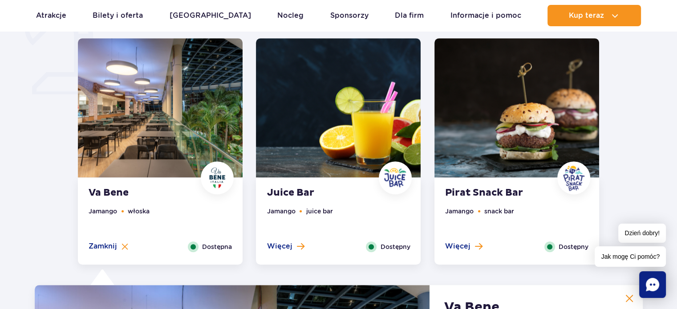
click at [317, 178] on div "Juice Bar Jamango juice bar Więcej Zamknij Dostępny" at bounding box center [338, 221] width 165 height 87
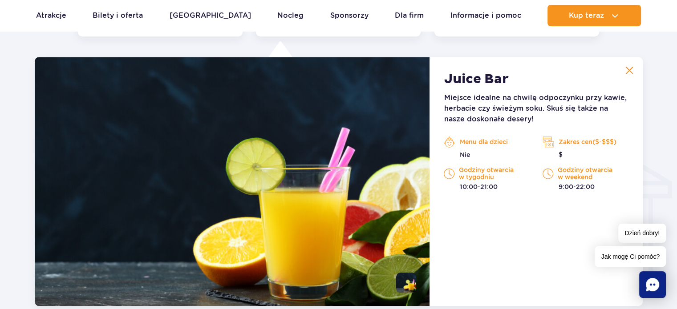
scroll to position [936, 0]
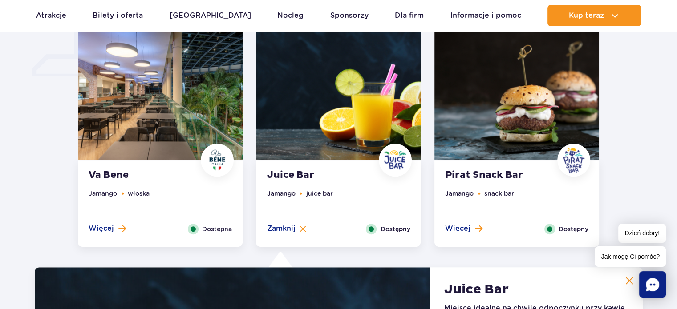
click at [488, 165] on div "Pirat Snack Bar Jamango snack bar Więcej Zamknij Dostępny" at bounding box center [516, 203] width 165 height 87
